Goal: Download file/media

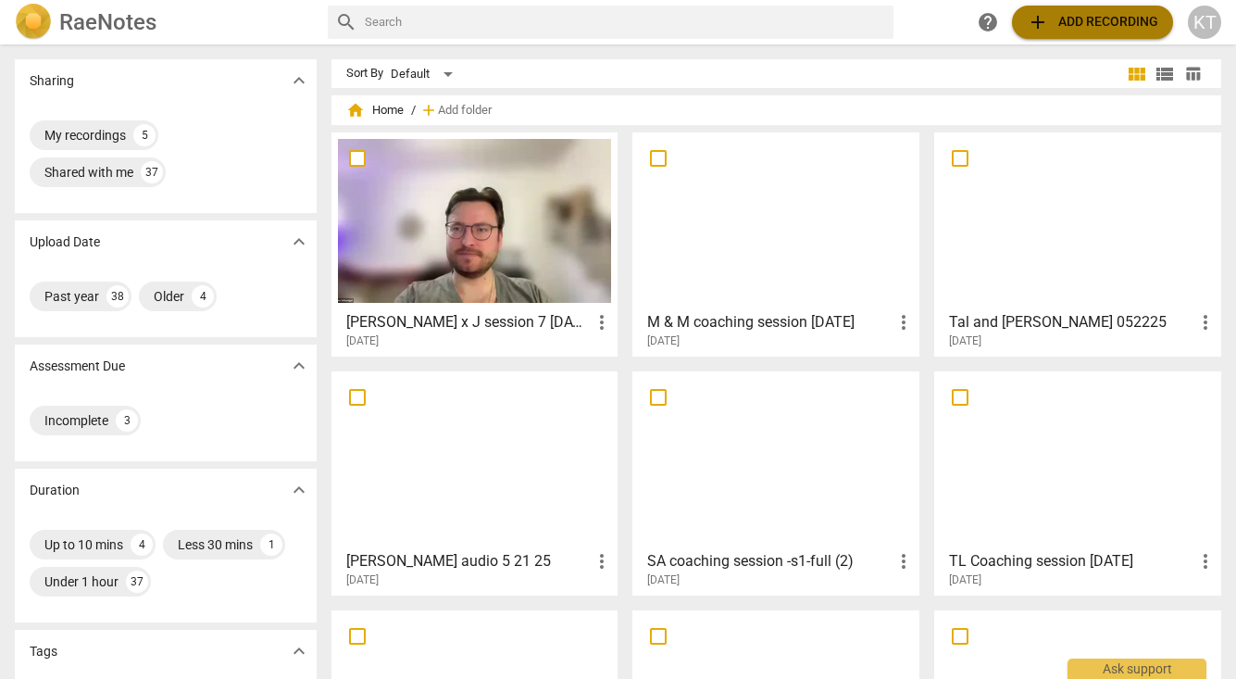
click at [1082, 15] on span "add Add recording" at bounding box center [1093, 22] width 132 height 22
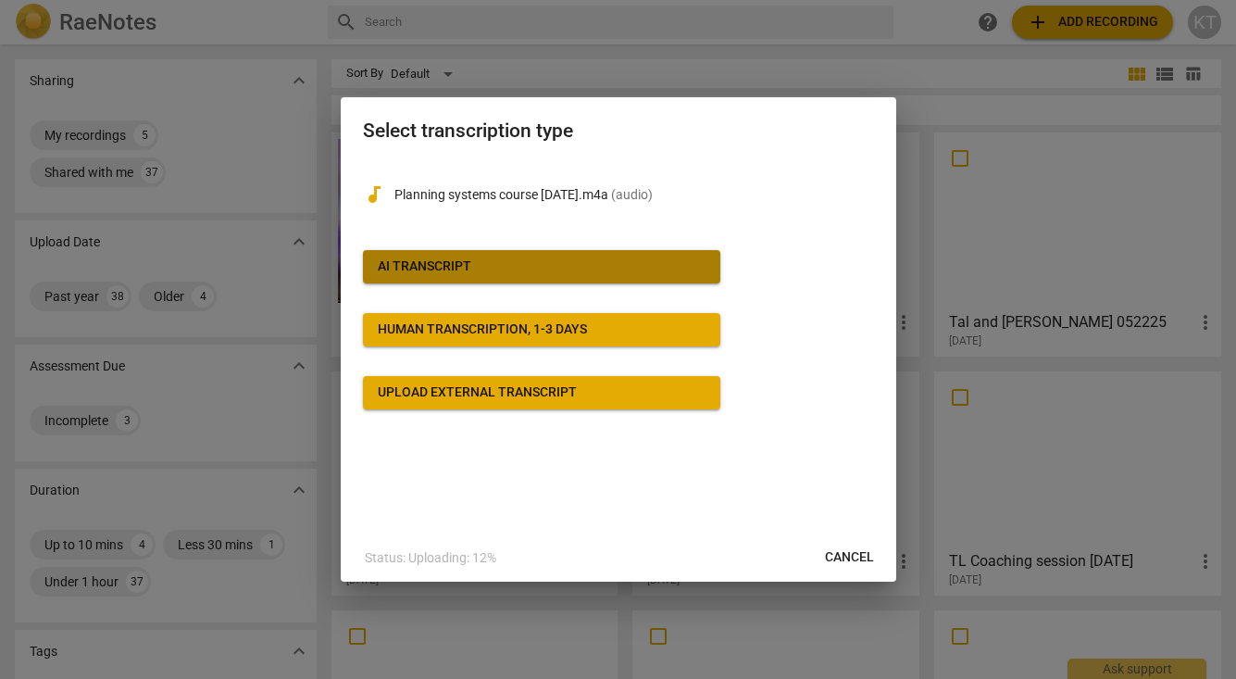
click at [571, 258] on span "AI Transcript" at bounding box center [542, 266] width 328 height 19
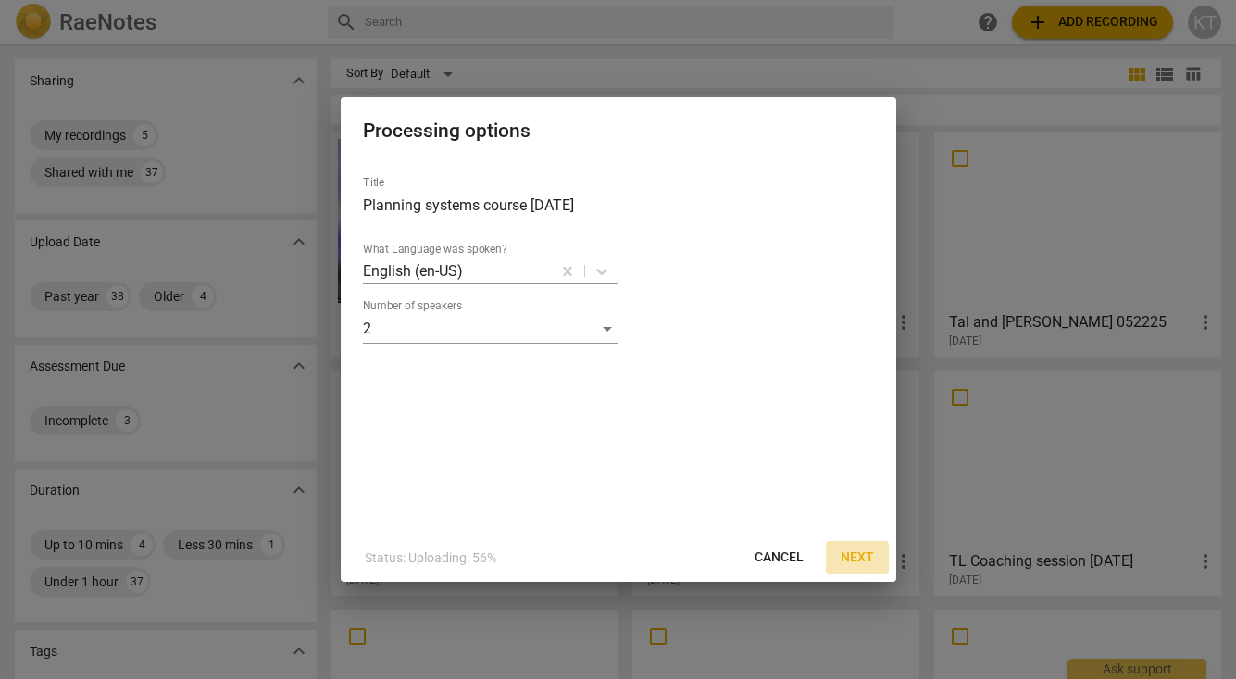
click at [859, 557] on span "Next" at bounding box center [857, 557] width 33 height 19
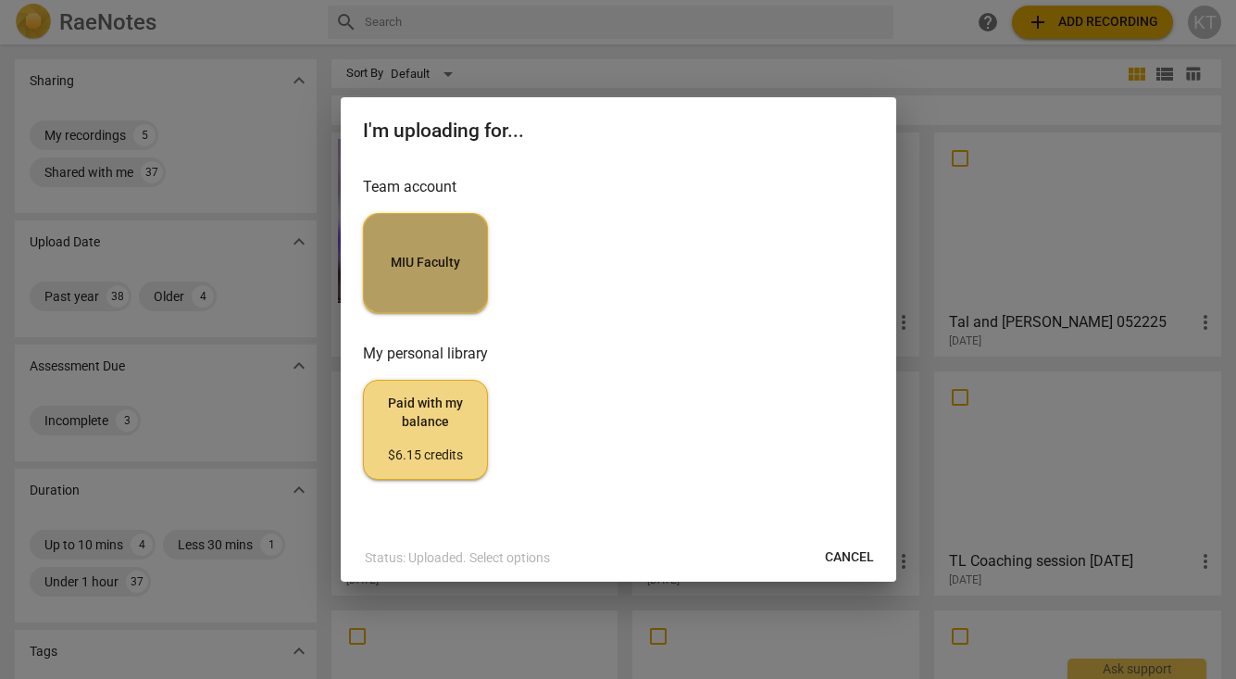
click at [418, 263] on span "MIU Faculty" at bounding box center [426, 263] width 94 height 19
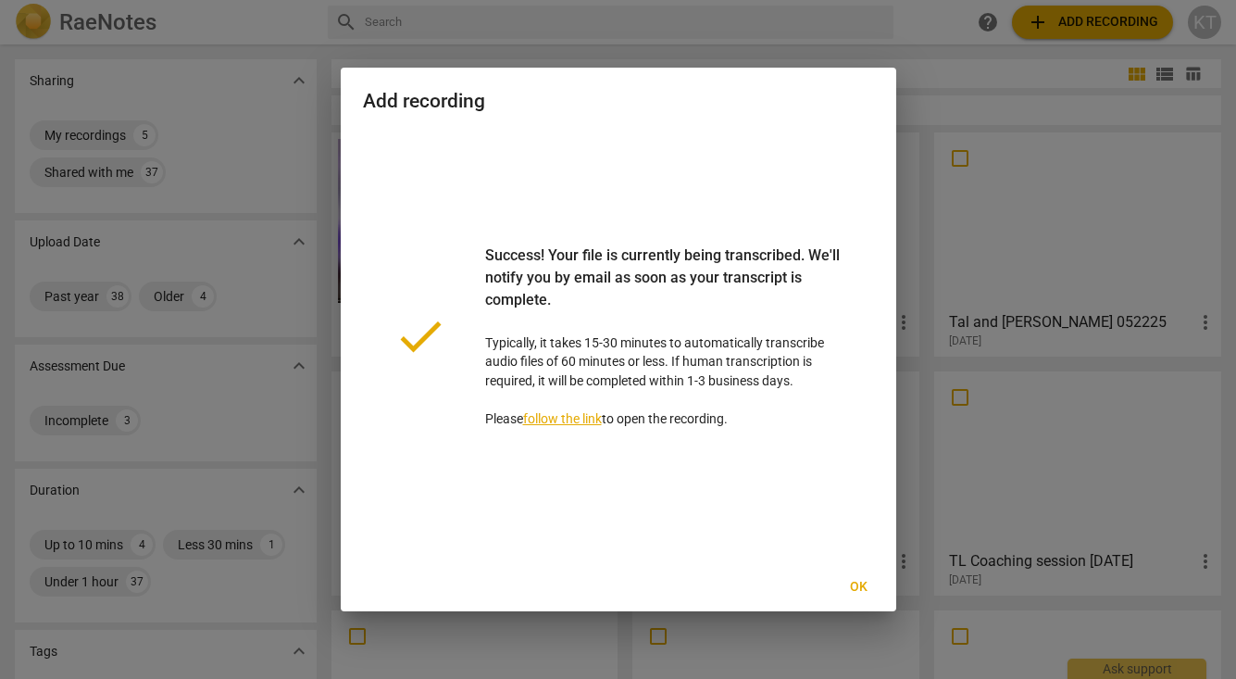
click at [859, 583] on span "Ok" at bounding box center [860, 587] width 30 height 19
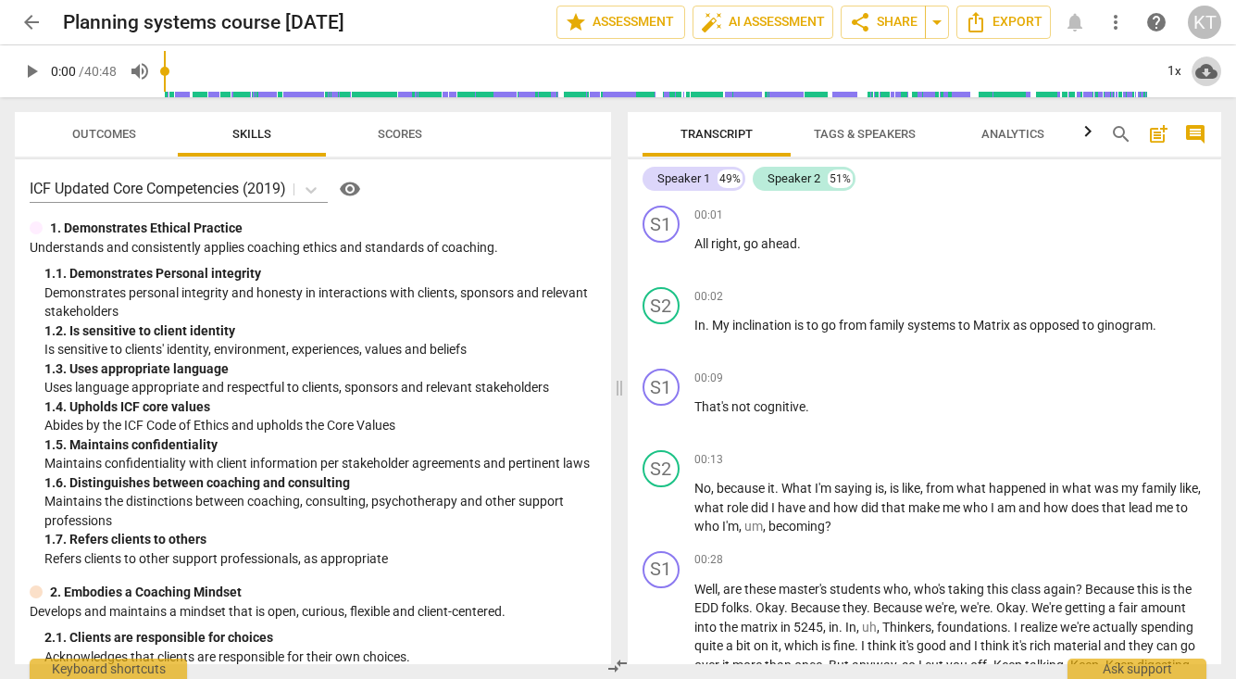
click at [1207, 71] on span "cloud_download" at bounding box center [1207, 71] width 22 height 22
click at [1168, 193] on div at bounding box center [618, 339] width 1236 height 679
click at [1003, 14] on span "Export" at bounding box center [1004, 22] width 78 height 22
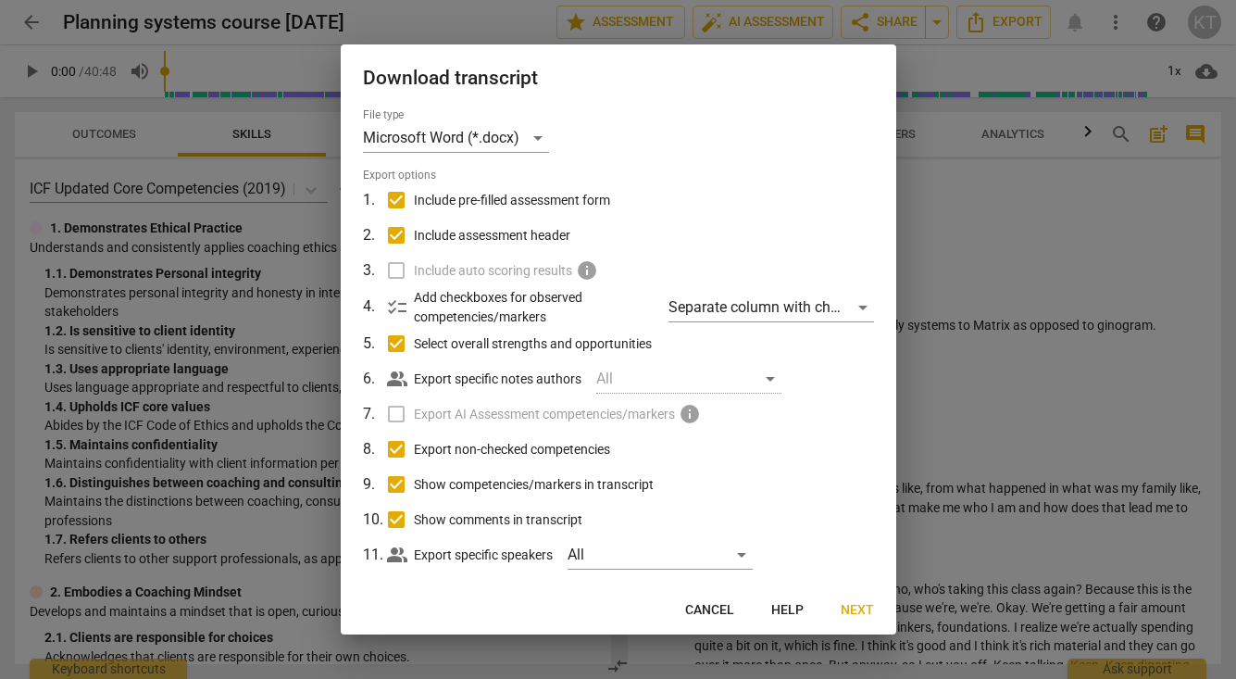
click at [401, 197] on input "Include pre-filled assessment form" at bounding box center [396, 199] width 35 height 35
checkbox input "false"
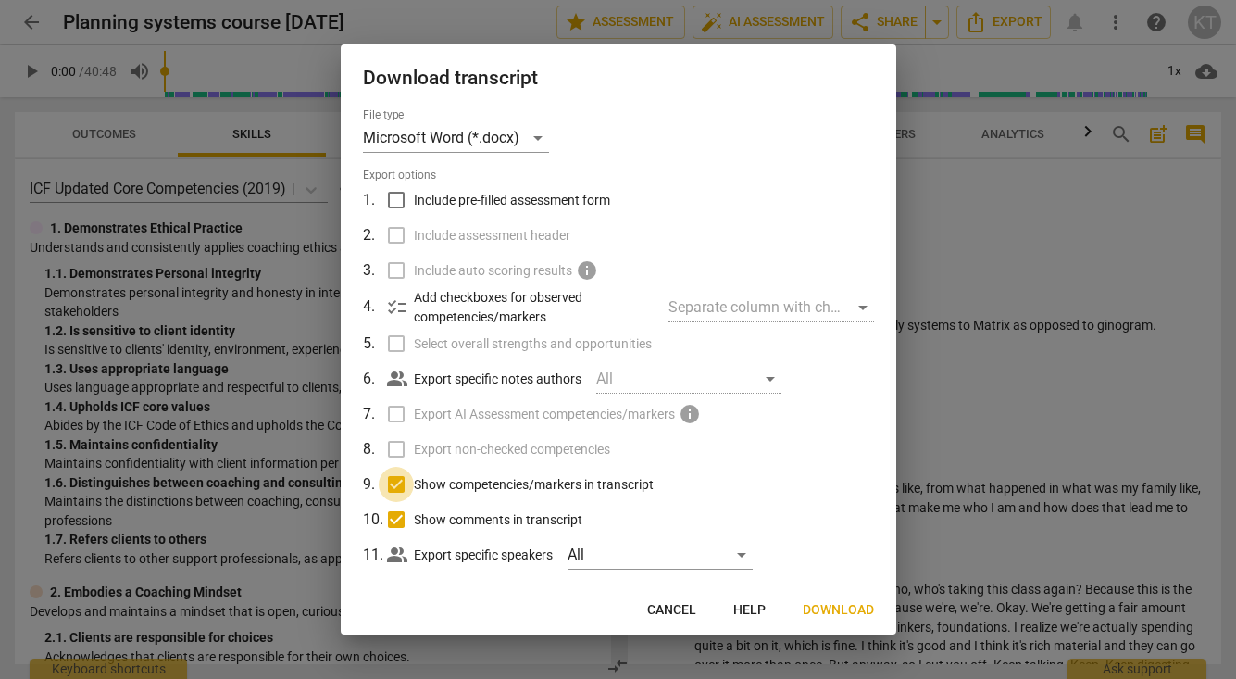
click at [396, 482] on input "Show competencies/markers in transcript" at bounding box center [396, 484] width 35 height 35
checkbox input "false"
click at [397, 517] on input "Show comments in transcript" at bounding box center [396, 519] width 35 height 35
checkbox input "false"
click at [831, 605] on span "Download" at bounding box center [838, 610] width 71 height 19
